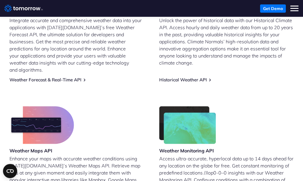
scroll to position [303, 0]
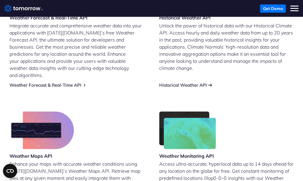
click at [201, 82] on link "Historical Weather API" at bounding box center [183, 85] width 48 height 6
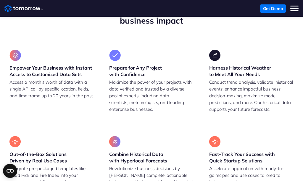
scroll to position [573, 0]
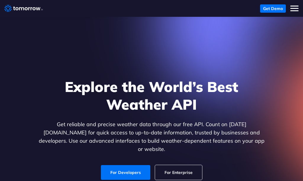
scroll to position [67, 0]
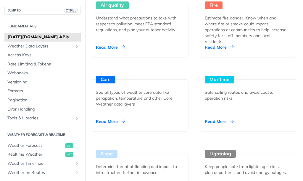
scroll to position [674, 0]
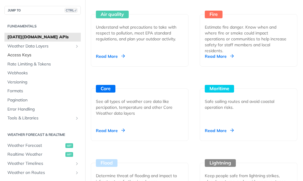
click at [50, 55] on span "Access Keys" at bounding box center [43, 55] width 72 height 6
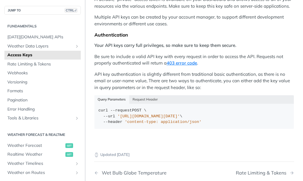
scroll to position [35, 0]
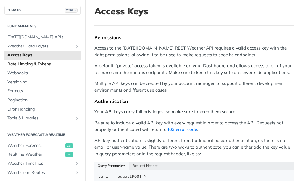
click at [10, 64] on span "Rate Limiting & Tokens" at bounding box center [43, 64] width 72 height 6
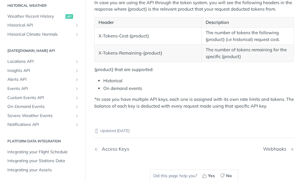
scroll to position [212, 0]
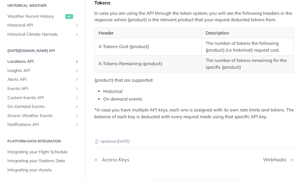
click at [68, 64] on span "Locations API" at bounding box center [40, 62] width 66 height 6
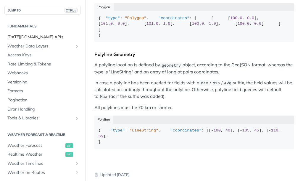
click at [25, 38] on span "[DATE][DOMAIN_NAME] APIs" at bounding box center [43, 37] width 72 height 6
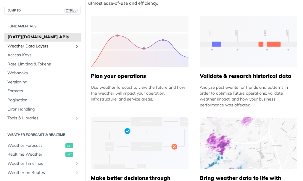
click at [33, 50] on link "Weather Data Layers" at bounding box center [42, 46] width 76 height 9
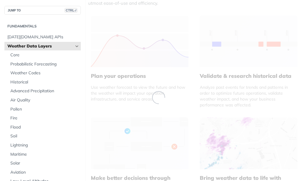
click at [35, 48] on span "Weather Data Layers" at bounding box center [40, 46] width 66 height 6
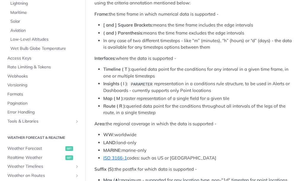
scroll to position [142, 0]
click at [38, 59] on span "Access Keys" at bounding box center [43, 59] width 72 height 6
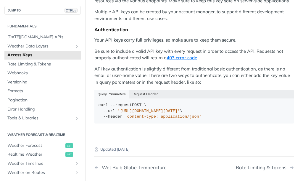
scroll to position [71, 0]
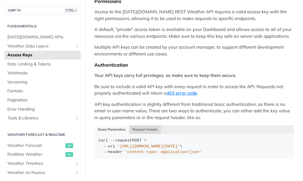
click at [149, 129] on button "Request Header" at bounding box center [145, 130] width 32 height 8
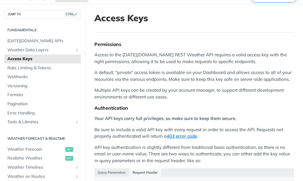
scroll to position [0, 0]
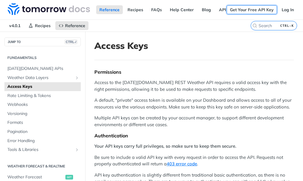
click at [253, 6] on link "Get Your Free API Key" at bounding box center [251, 9] width 50 height 9
